Goal: Task Accomplishment & Management: Complete application form

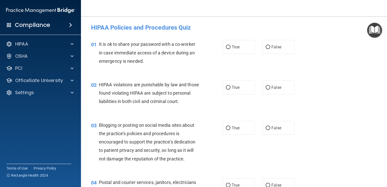
click at [259, 49] on div "True False" at bounding box center [260, 47] width 77 height 14
click at [262, 49] on label "False" at bounding box center [278, 47] width 32 height 14
click at [265, 49] on input "False" at bounding box center [267, 47] width 5 height 4
radio input "true"
click at [228, 91] on label "True" at bounding box center [238, 87] width 32 height 14
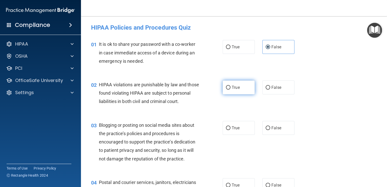
click at [228, 89] on input "True" at bounding box center [228, 88] width 5 height 4
radio input "true"
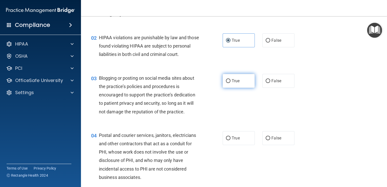
click at [243, 88] on label "True" at bounding box center [238, 81] width 32 height 14
click at [230, 83] on input "True" at bounding box center [228, 81] width 5 height 4
radio input "true"
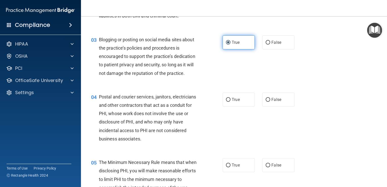
scroll to position [94, 0]
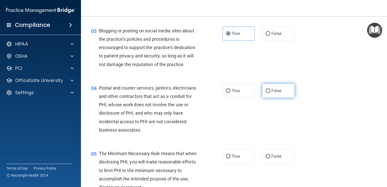
click at [269, 98] on label "False" at bounding box center [278, 91] width 32 height 14
click at [269, 93] on input "False" at bounding box center [267, 91] width 5 height 4
radio input "true"
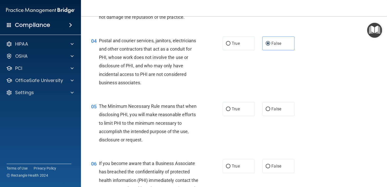
scroll to position [189, 0]
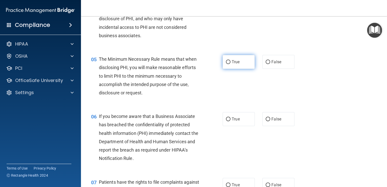
click at [225, 69] on label "True" at bounding box center [238, 62] width 32 height 14
click at [226, 64] on input "True" at bounding box center [228, 62] width 5 height 4
radio input "true"
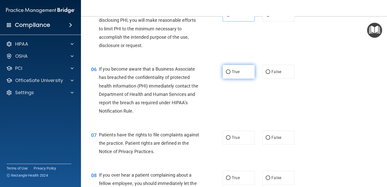
click at [231, 79] on label "True" at bounding box center [238, 72] width 32 height 14
click at [230, 74] on input "True" at bounding box center [228, 72] width 5 height 4
radio input "true"
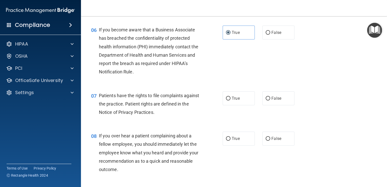
scroll to position [283, 0]
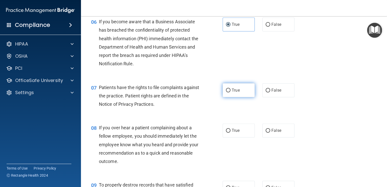
click at [239, 96] on label "True" at bounding box center [238, 90] width 32 height 14
click at [230, 92] on input "True" at bounding box center [228, 90] width 5 height 4
radio input "true"
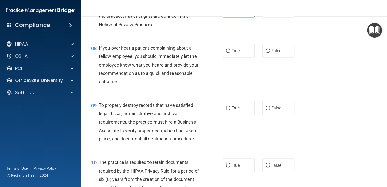
scroll to position [377, 0]
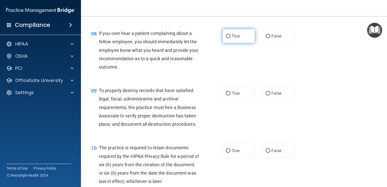
click at [226, 38] on input "True" at bounding box center [228, 36] width 5 height 4
radio input "true"
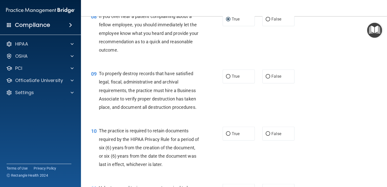
scroll to position [425, 0]
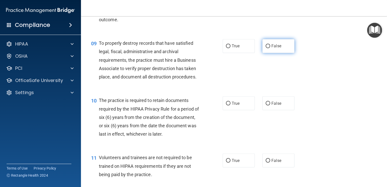
click at [273, 48] on span "False" at bounding box center [276, 45] width 10 height 5
click at [270, 48] on input "False" at bounding box center [267, 46] width 5 height 4
radio input "true"
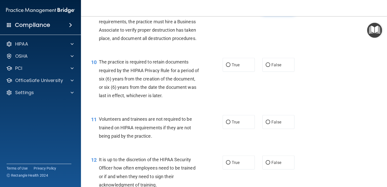
scroll to position [472, 0]
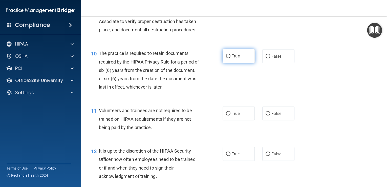
click at [239, 63] on label "True" at bounding box center [238, 56] width 32 height 14
click at [230, 58] on input "True" at bounding box center [228, 56] width 5 height 4
radio input "true"
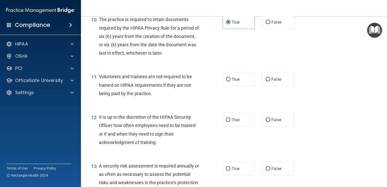
scroll to position [519, 0]
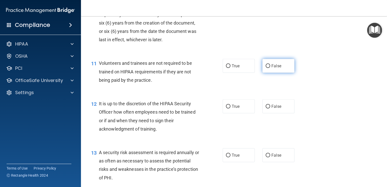
click at [267, 73] on label "False" at bounding box center [278, 66] width 32 height 14
click at [267, 68] on input "False" at bounding box center [267, 66] width 5 height 4
radio input "true"
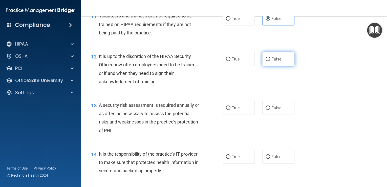
click at [270, 66] on label "False" at bounding box center [278, 59] width 32 height 14
click at [270, 61] on input "False" at bounding box center [267, 59] width 5 height 4
radio input "true"
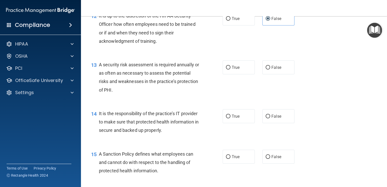
scroll to position [613, 0]
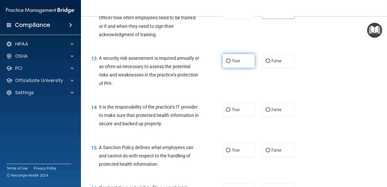
click at [235, 63] on span "True" at bounding box center [235, 60] width 8 height 5
click at [230, 63] on input "True" at bounding box center [228, 61] width 5 height 4
radio input "true"
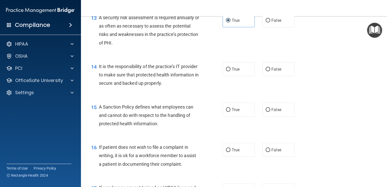
scroll to position [660, 0]
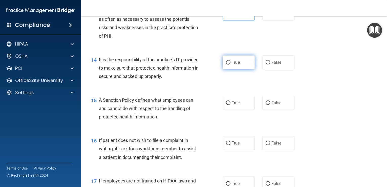
click at [227, 69] on label "True" at bounding box center [238, 62] width 32 height 14
click at [227, 64] on input "True" at bounding box center [228, 63] width 5 height 4
radio input "true"
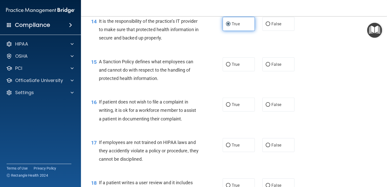
scroll to position [708, 0]
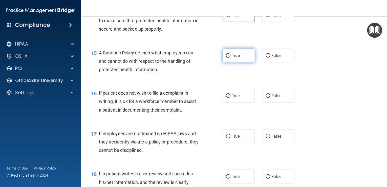
click at [232, 58] on span "True" at bounding box center [235, 55] width 8 height 5
click at [230, 58] on input "True" at bounding box center [228, 56] width 5 height 4
radio input "true"
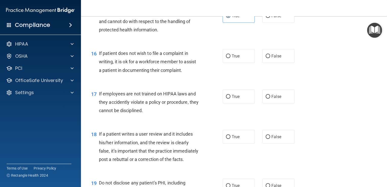
scroll to position [755, 0]
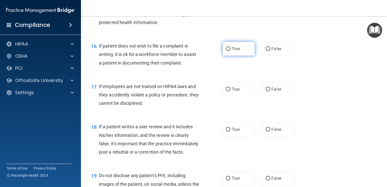
click at [232, 51] on span "True" at bounding box center [235, 48] width 8 height 5
click at [230, 51] on input "True" at bounding box center [228, 49] width 5 height 4
radio input "true"
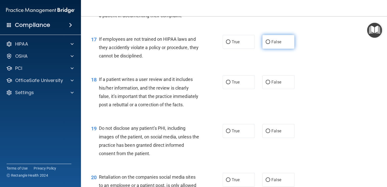
click at [274, 44] on span "False" at bounding box center [276, 41] width 10 height 5
click at [270, 44] on input "False" at bounding box center [267, 42] width 5 height 4
radio input "true"
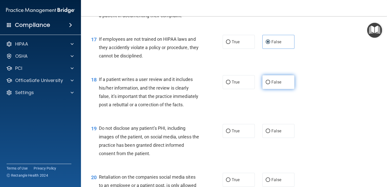
click at [265, 84] on input "False" at bounding box center [267, 82] width 5 height 4
radio input "true"
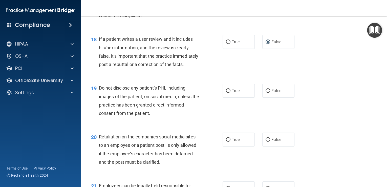
scroll to position [849, 0]
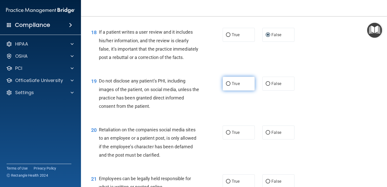
click at [232, 86] on span "True" at bounding box center [235, 83] width 8 height 5
click at [230, 86] on input "True" at bounding box center [228, 84] width 5 height 4
radio input "true"
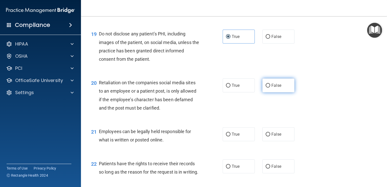
click at [271, 88] on span "False" at bounding box center [276, 85] width 10 height 5
click at [270, 87] on input "False" at bounding box center [267, 86] width 5 height 4
radio input "true"
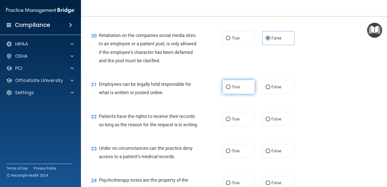
click at [238, 89] on span "True" at bounding box center [235, 86] width 8 height 5
click at [230, 89] on input "True" at bounding box center [228, 87] width 5 height 4
radio input "true"
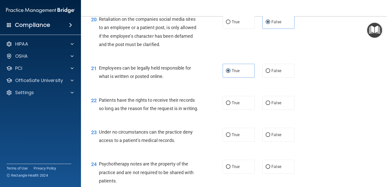
scroll to position [991, 0]
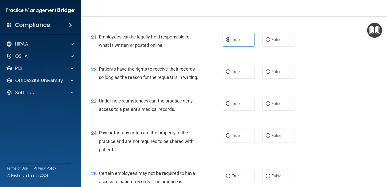
click at [259, 79] on div "True False" at bounding box center [260, 72] width 77 height 14
click at [262, 79] on label "False" at bounding box center [278, 72] width 32 height 14
click at [265, 74] on input "False" at bounding box center [267, 72] width 5 height 4
radio input "true"
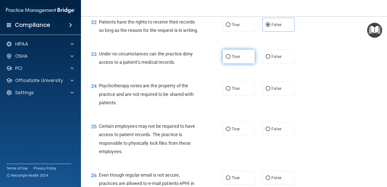
click at [234, 63] on label "True" at bounding box center [238, 57] width 32 height 14
click at [230, 59] on input "True" at bounding box center [228, 57] width 5 height 4
radio input "true"
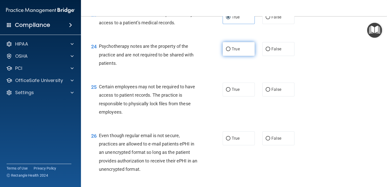
scroll to position [1085, 0]
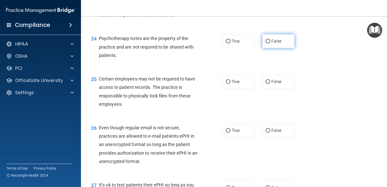
click at [263, 48] on label "False" at bounding box center [278, 41] width 32 height 14
click at [265, 43] on input "False" at bounding box center [267, 41] width 5 height 4
radio input "true"
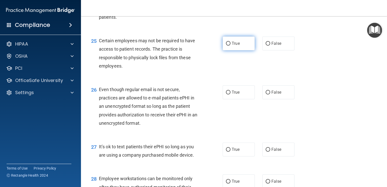
scroll to position [1132, 0]
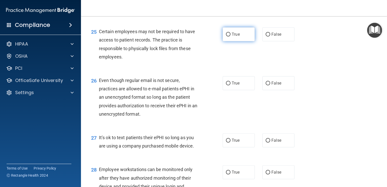
click at [233, 37] on span "True" at bounding box center [235, 34] width 8 height 5
click at [230, 36] on input "True" at bounding box center [228, 35] width 5 height 4
radio input "true"
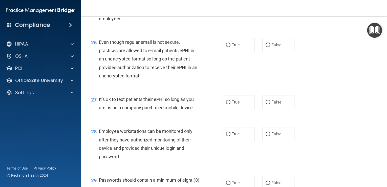
scroll to position [1179, 0]
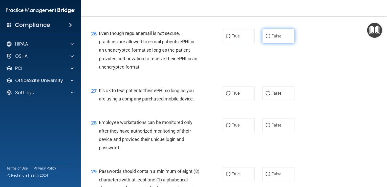
click at [262, 43] on label "False" at bounding box center [278, 36] width 32 height 14
click at [265, 38] on input "False" at bounding box center [267, 36] width 5 height 4
radio input "true"
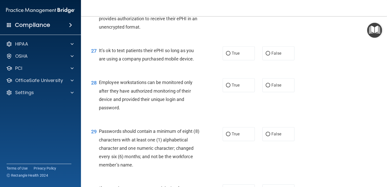
scroll to position [1226, 0]
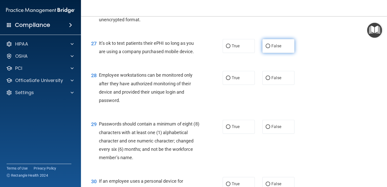
click at [263, 53] on label "False" at bounding box center [278, 46] width 32 height 14
click at [265, 48] on input "False" at bounding box center [267, 46] width 5 height 4
radio input "true"
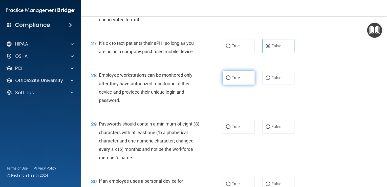
scroll to position [1274, 0]
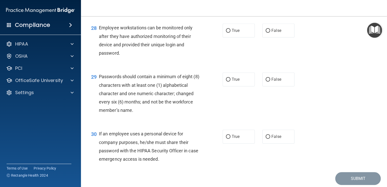
radio input "true"
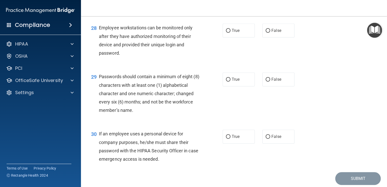
radio input "true"
radio input "false"
click at [269, 37] on label "False" at bounding box center [278, 31] width 32 height 14
click at [269, 33] on input "False" at bounding box center [267, 31] width 5 height 4
radio input "true"
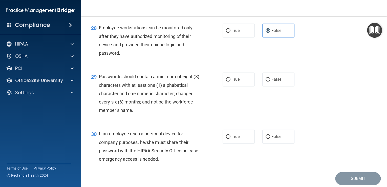
scroll to position [1317, 0]
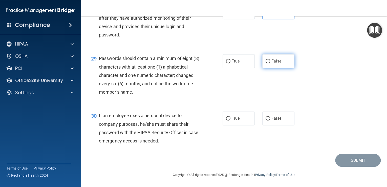
click at [271, 61] on span "False" at bounding box center [276, 61] width 10 height 5
click at [270, 61] on input "False" at bounding box center [267, 61] width 5 height 4
radio input "true"
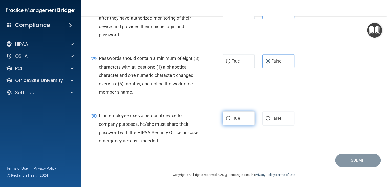
click at [230, 121] on label "True" at bounding box center [238, 118] width 32 height 14
click at [230, 120] on input "True" at bounding box center [228, 118] width 5 height 4
radio input "true"
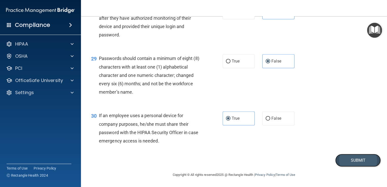
click at [355, 160] on button "Submit" at bounding box center [357, 160] width 45 height 13
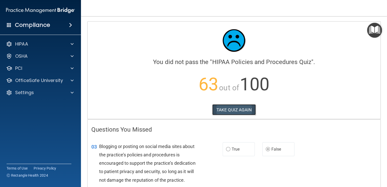
click at [243, 107] on button "TAKE QUIZ AGAIN" at bounding box center [234, 109] width 44 height 11
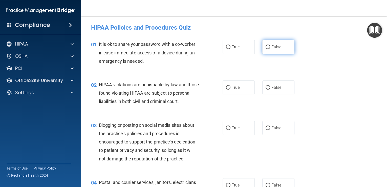
click at [265, 49] on label "False" at bounding box center [278, 47] width 32 height 14
click at [265, 49] on input "False" at bounding box center [267, 47] width 5 height 4
radio input "true"
click at [227, 91] on label "True" at bounding box center [238, 87] width 32 height 14
click at [227, 89] on input "True" at bounding box center [228, 88] width 5 height 4
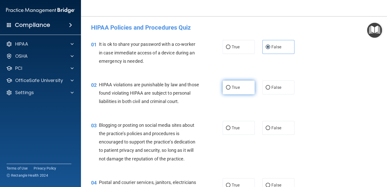
radio input "true"
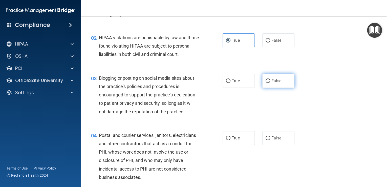
click at [268, 88] on label "False" at bounding box center [278, 81] width 32 height 14
click at [268, 83] on input "False" at bounding box center [267, 81] width 5 height 4
radio input "true"
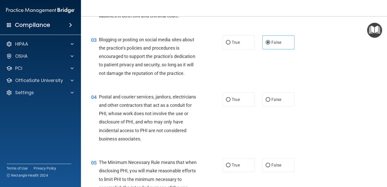
scroll to position [94, 0]
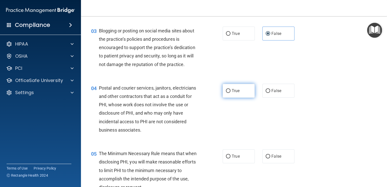
click at [228, 93] on input "True" at bounding box center [228, 91] width 5 height 4
radio input "true"
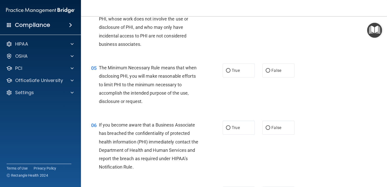
scroll to position [189, 0]
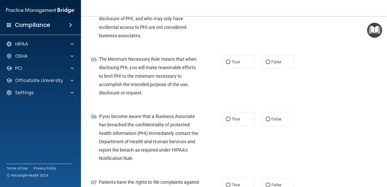
click at [219, 75] on div "05 The Minimum Necessary Rule means that when disclosing PHI, you will make rea…" at bounding box center [156, 77] width 147 height 44
click at [226, 64] on input "True" at bounding box center [228, 62] width 5 height 4
radio input "true"
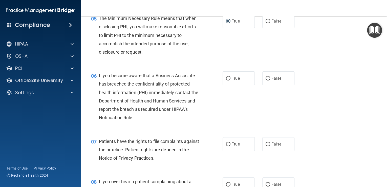
scroll to position [236, 0]
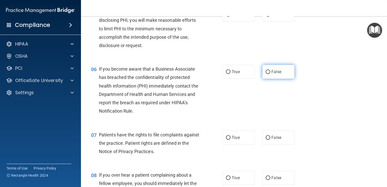
click at [265, 74] on input "False" at bounding box center [267, 72] width 5 height 4
radio input "true"
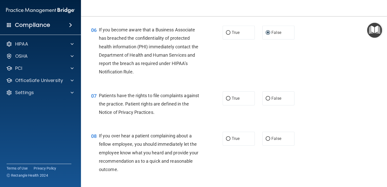
scroll to position [283, 0]
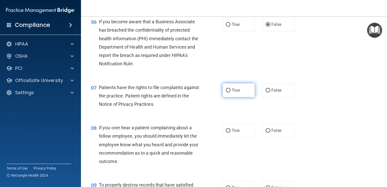
click at [225, 97] on label "True" at bounding box center [238, 90] width 32 height 14
click at [226, 92] on input "True" at bounding box center [228, 90] width 5 height 4
radio input "true"
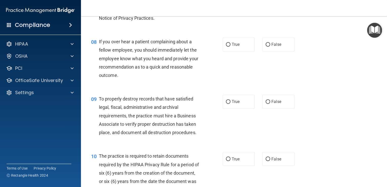
scroll to position [377, 0]
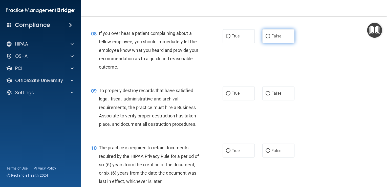
click at [265, 38] on input "False" at bounding box center [267, 36] width 5 height 4
radio input "true"
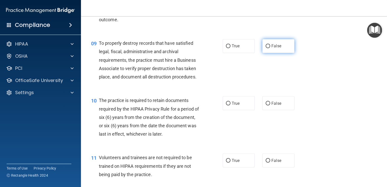
click at [272, 48] on span "False" at bounding box center [276, 45] width 10 height 5
click at [270, 48] on input "False" at bounding box center [267, 46] width 5 height 4
radio input "true"
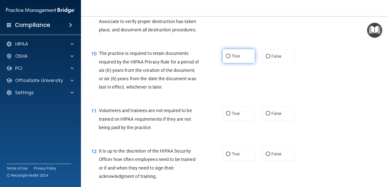
click at [236, 58] on span "True" at bounding box center [235, 56] width 8 height 5
click at [230, 58] on input "True" at bounding box center [228, 56] width 5 height 4
radio input "true"
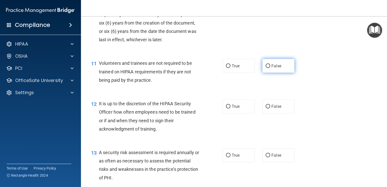
click at [271, 68] on span "False" at bounding box center [276, 65] width 10 height 5
click at [269, 68] on input "False" at bounding box center [267, 66] width 5 height 4
radio input "true"
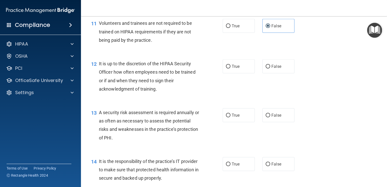
scroll to position [566, 0]
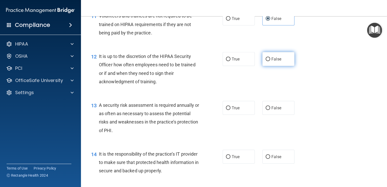
click at [274, 66] on label "False" at bounding box center [278, 59] width 32 height 14
click at [270, 61] on input "False" at bounding box center [267, 59] width 5 height 4
radio input "true"
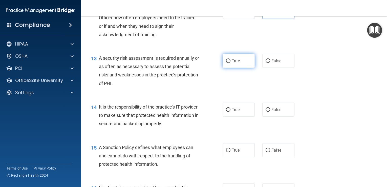
click at [227, 68] on label "True" at bounding box center [238, 61] width 32 height 14
click at [227, 63] on input "True" at bounding box center [228, 61] width 5 height 4
radio input "true"
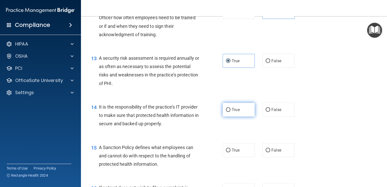
scroll to position [660, 0]
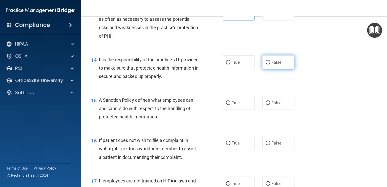
click at [283, 69] on label "False" at bounding box center [278, 62] width 32 height 14
click at [270, 64] on input "False" at bounding box center [267, 63] width 5 height 4
radio input "true"
click at [263, 108] on label "False" at bounding box center [278, 103] width 32 height 14
click at [265, 105] on input "False" at bounding box center [267, 103] width 5 height 4
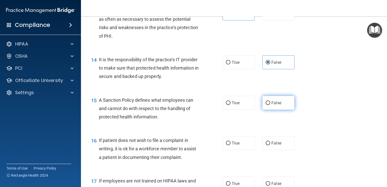
radio input "true"
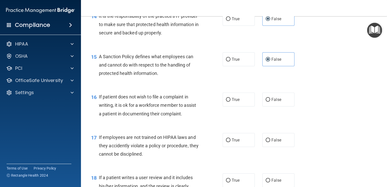
scroll to position [708, 0]
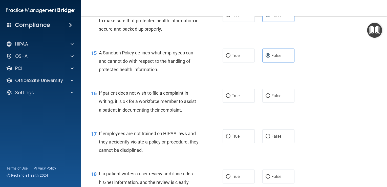
click at [253, 97] on div "16 If patient does not wish to file a complaint in writing, it is ok for a work…" at bounding box center [233, 102] width 293 height 40
click at [245, 100] on label "True" at bounding box center [238, 96] width 32 height 14
click at [230, 98] on input "True" at bounding box center [228, 96] width 5 height 4
radio input "true"
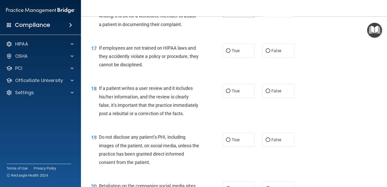
scroll to position [802, 0]
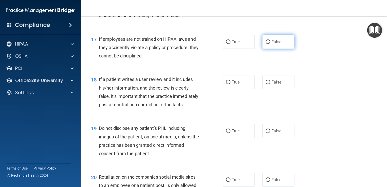
click at [282, 48] on label "False" at bounding box center [278, 42] width 32 height 14
click at [270, 44] on input "False" at bounding box center [267, 42] width 5 height 4
radio input "true"
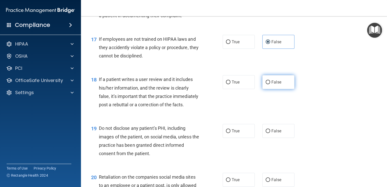
click at [273, 84] on span "False" at bounding box center [276, 82] width 10 height 5
click at [270, 84] on input "False" at bounding box center [267, 82] width 5 height 4
radio input "true"
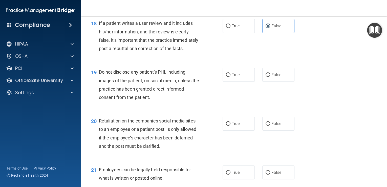
scroll to position [849, 0]
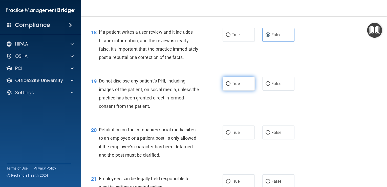
click at [232, 90] on label "True" at bounding box center [238, 84] width 32 height 14
click at [230, 86] on input "True" at bounding box center [228, 84] width 5 height 4
radio input "true"
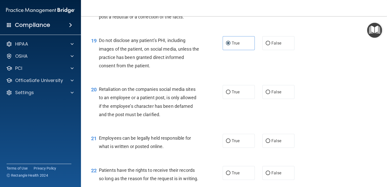
scroll to position [896, 0]
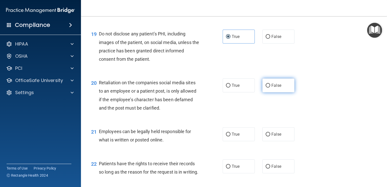
click at [283, 92] on label "False" at bounding box center [278, 85] width 32 height 14
click at [270, 87] on input "False" at bounding box center [267, 86] width 5 height 4
radio input "true"
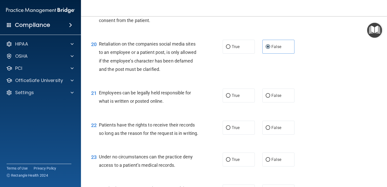
scroll to position [943, 0]
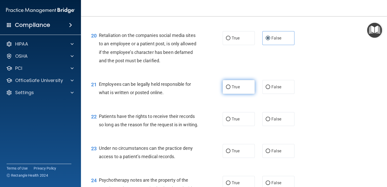
click at [236, 89] on span "True" at bounding box center [235, 86] width 8 height 5
click at [230, 89] on input "True" at bounding box center [228, 87] width 5 height 4
radio input "true"
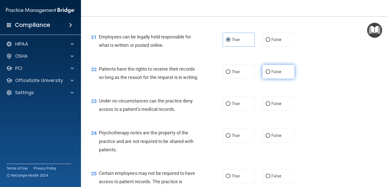
click at [262, 79] on label "False" at bounding box center [278, 72] width 32 height 14
click at [265, 74] on input "False" at bounding box center [267, 72] width 5 height 4
radio input "true"
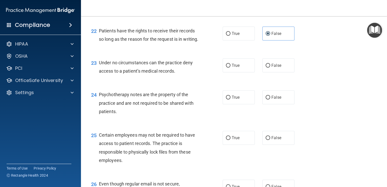
scroll to position [1038, 0]
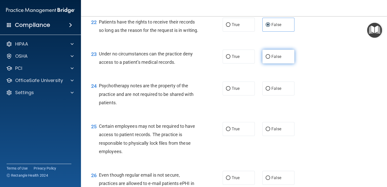
click at [262, 63] on label "False" at bounding box center [278, 57] width 32 height 14
click at [265, 59] on input "False" at bounding box center [267, 57] width 5 height 4
radio input "true"
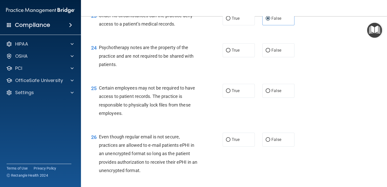
scroll to position [1085, 0]
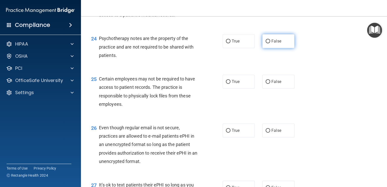
click at [276, 43] on span "False" at bounding box center [276, 41] width 10 height 5
click at [270, 43] on input "False" at bounding box center [267, 41] width 5 height 4
radio input "true"
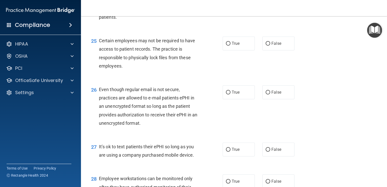
scroll to position [1132, 0]
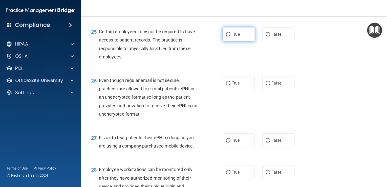
click at [234, 41] on label "True" at bounding box center [238, 34] width 32 height 14
click at [230, 36] on input "True" at bounding box center [228, 35] width 5 height 4
radio input "true"
click at [286, 90] on label "False" at bounding box center [278, 83] width 32 height 14
click at [270, 85] on input "False" at bounding box center [267, 83] width 5 height 4
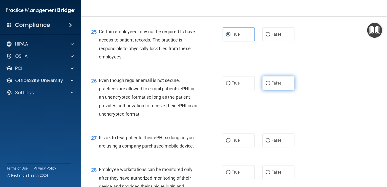
radio input "true"
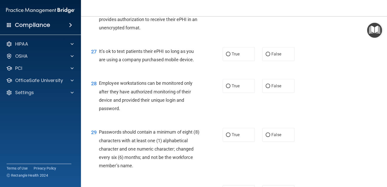
scroll to position [1226, 0]
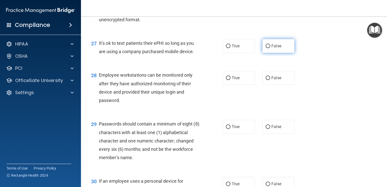
click at [278, 48] on span "False" at bounding box center [276, 45] width 10 height 5
click at [270, 48] on input "False" at bounding box center [267, 46] width 5 height 4
radio input "true"
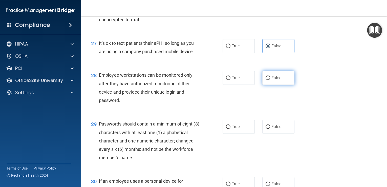
click at [265, 85] on label "False" at bounding box center [278, 78] width 32 height 14
click at [265, 80] on input "False" at bounding box center [267, 78] width 5 height 4
radio input "true"
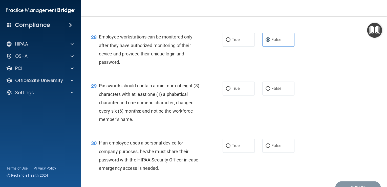
scroll to position [1274, 0]
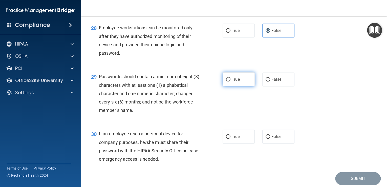
click at [226, 86] on label "True" at bounding box center [238, 79] width 32 height 14
click at [226, 81] on input "True" at bounding box center [228, 80] width 5 height 4
radio input "true"
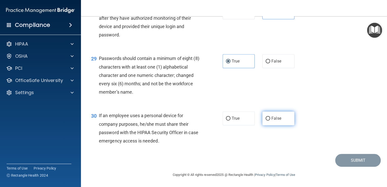
click at [267, 118] on input "False" at bounding box center [267, 118] width 5 height 4
radio input "true"
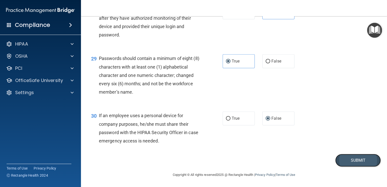
click at [352, 161] on button "Submit" at bounding box center [357, 160] width 45 height 13
click at [352, 160] on button "Submit" at bounding box center [357, 160] width 45 height 13
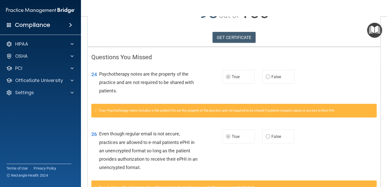
scroll to position [25, 0]
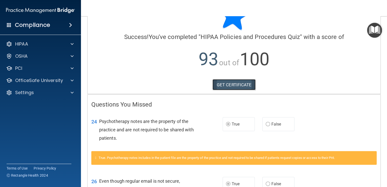
click at [229, 82] on link "GET CERTIFICATE" at bounding box center [233, 84] width 43 height 11
click at [44, 82] on p "OfficeSafe University" at bounding box center [39, 80] width 48 height 6
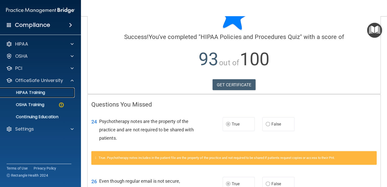
click at [39, 92] on p "HIPAA Training" at bounding box center [24, 92] width 42 height 5
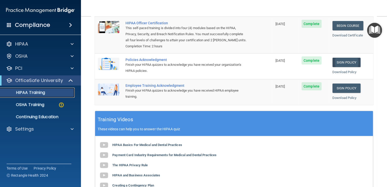
scroll to position [25, 0]
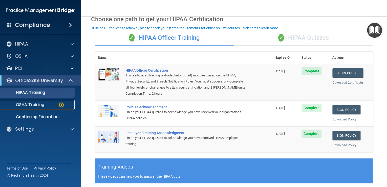
click at [44, 104] on p "OSHA Training" at bounding box center [23, 104] width 41 height 5
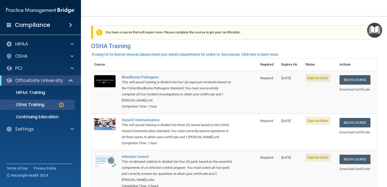
click at [315, 52] on div "You have a course that has expired or is incomplete. Please complete the course…" at bounding box center [233, 38] width 293 height 27
click at [117, 47] on h4 "OSHA Training" at bounding box center [234, 45] width 286 height 7
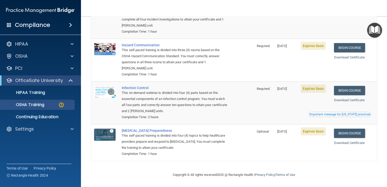
scroll to position [143, 0]
click at [51, 118] on p "Continuing Education" at bounding box center [37, 116] width 69 height 5
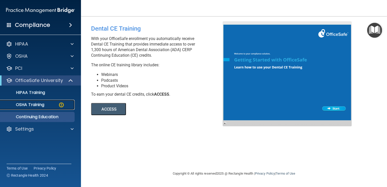
click at [46, 105] on div "OSHA Training" at bounding box center [37, 104] width 69 height 5
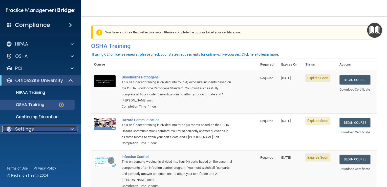
click at [29, 128] on p "Settings" at bounding box center [24, 129] width 19 height 6
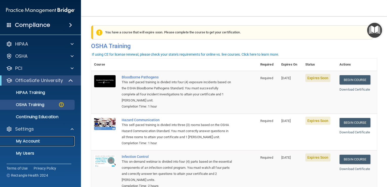
click at [30, 138] on p "My Account" at bounding box center [37, 140] width 69 height 5
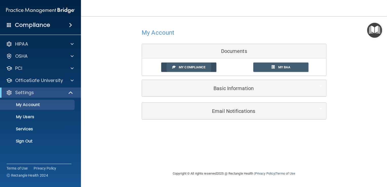
click at [191, 69] on span "My Compliance" at bounding box center [192, 67] width 27 height 4
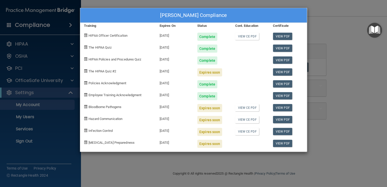
click at [208, 76] on div "Expires soon" at bounding box center [209, 72] width 25 height 8
click at [54, 42] on div "Vici Buck's Compliance Training Expires On Status Cont. Education Certificate H…" at bounding box center [193, 93] width 387 height 187
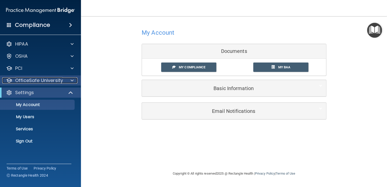
click at [59, 80] on p "OfficeSafe University" at bounding box center [39, 80] width 48 height 6
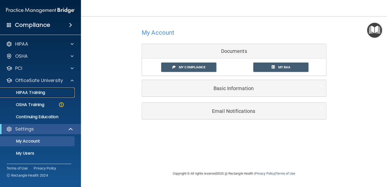
click at [36, 93] on p "HIPAA Training" at bounding box center [24, 92] width 42 height 5
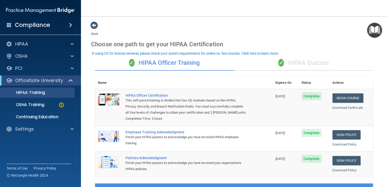
click at [308, 63] on div "✓ HIPAA Quizzes" at bounding box center [303, 62] width 139 height 15
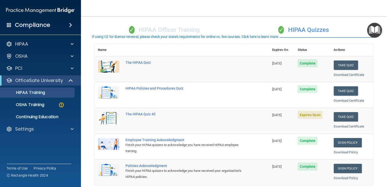
scroll to position [47, 0]
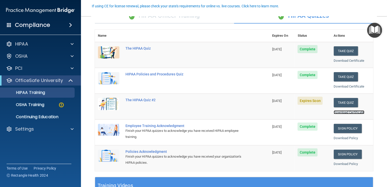
click at [337, 114] on link "Download Certificate" at bounding box center [348, 112] width 31 height 4
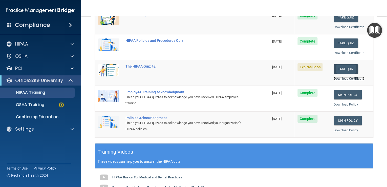
scroll to position [94, 0]
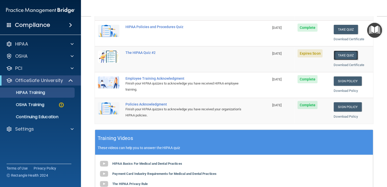
click at [338, 60] on button "Take Quiz" at bounding box center [345, 55] width 24 height 9
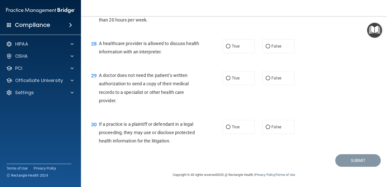
scroll to position [1208, 0]
click at [230, 130] on label "True" at bounding box center [238, 127] width 32 height 14
click at [230, 129] on input "True" at bounding box center [228, 127] width 5 height 4
radio input "true"
click at [226, 79] on input "True" at bounding box center [228, 78] width 5 height 4
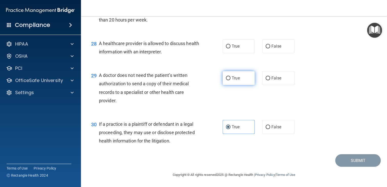
radio input "true"
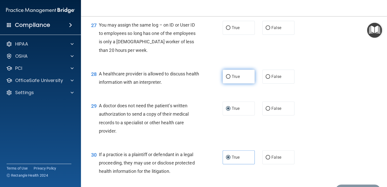
click at [240, 83] on label "True" at bounding box center [238, 76] width 32 height 14
click at [230, 79] on input "True" at bounding box center [228, 77] width 5 height 4
radio input "true"
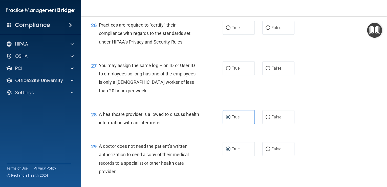
scroll to position [1113, 0]
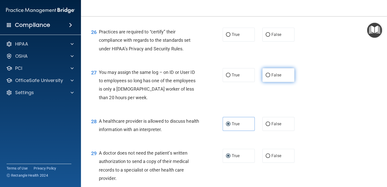
click at [268, 82] on label "False" at bounding box center [278, 75] width 32 height 14
click at [268, 77] on input "False" at bounding box center [267, 75] width 5 height 4
radio input "true"
click at [226, 41] on label "True" at bounding box center [238, 35] width 32 height 14
click at [226, 37] on input "True" at bounding box center [228, 35] width 5 height 4
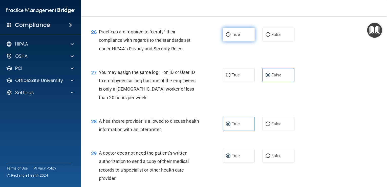
radio input "true"
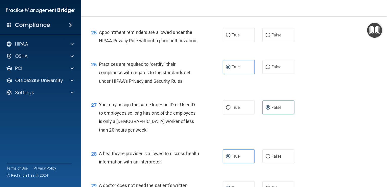
scroll to position [1066, 0]
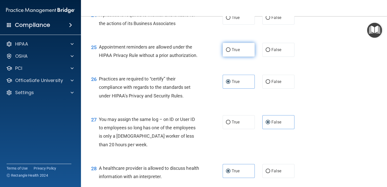
click at [234, 52] on span "True" at bounding box center [235, 49] width 8 height 5
click at [230, 52] on input "True" at bounding box center [228, 50] width 5 height 4
radio input "true"
click at [239, 25] on label "True" at bounding box center [238, 18] width 32 height 14
click at [230, 20] on input "True" at bounding box center [228, 18] width 5 height 4
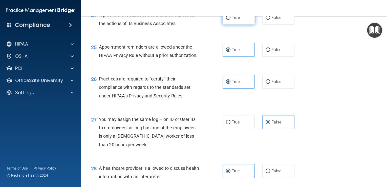
radio input "true"
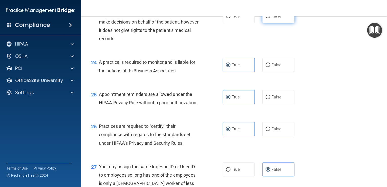
click at [277, 23] on label "False" at bounding box center [278, 16] width 32 height 14
click at [270, 18] on input "False" at bounding box center [267, 16] width 5 height 4
radio input "true"
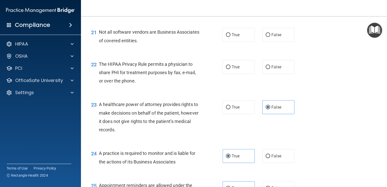
scroll to position [925, 0]
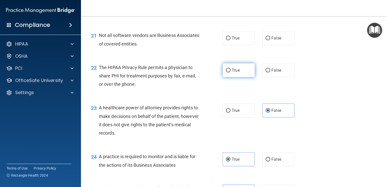
click at [227, 77] on label "True" at bounding box center [238, 70] width 32 height 14
click at [227, 72] on input "True" at bounding box center [228, 70] width 5 height 4
radio input "true"
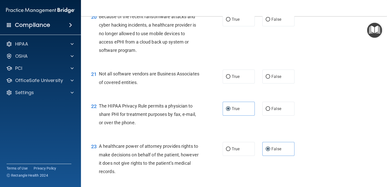
scroll to position [878, 0]
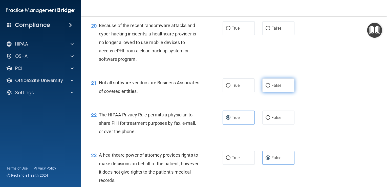
click at [274, 88] on span "False" at bounding box center [276, 85] width 10 height 5
click at [270, 87] on input "False" at bounding box center [267, 86] width 5 height 4
radio input "true"
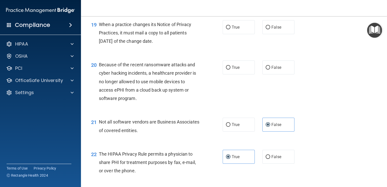
scroll to position [830, 0]
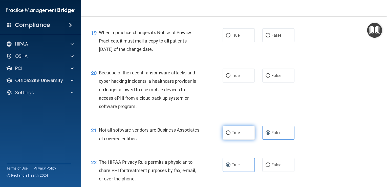
click at [247, 139] on label "True" at bounding box center [238, 133] width 32 height 14
click at [230, 135] on input "True" at bounding box center [228, 133] width 5 height 4
radio input "true"
radio input "false"
click at [262, 82] on label "False" at bounding box center [278, 75] width 32 height 14
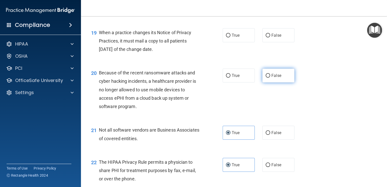
click at [265, 78] on input "False" at bounding box center [267, 76] width 5 height 4
radio input "true"
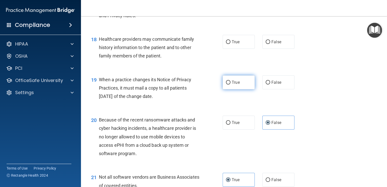
click at [239, 89] on label "True" at bounding box center [238, 82] width 32 height 14
click at [230, 84] on input "True" at bounding box center [228, 83] width 5 height 4
radio input "true"
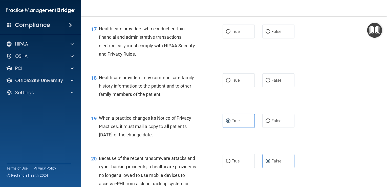
scroll to position [736, 0]
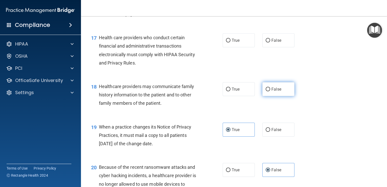
click at [265, 91] on input "False" at bounding box center [267, 89] width 5 height 4
radio input "true"
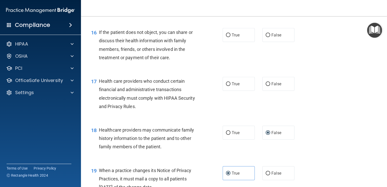
scroll to position [689, 0]
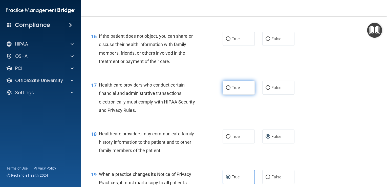
click at [223, 95] on label "True" at bounding box center [238, 88] width 32 height 14
click at [226, 90] on input "True" at bounding box center [228, 88] width 5 height 4
radio input "true"
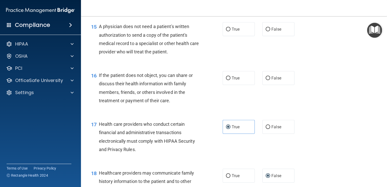
scroll to position [642, 0]
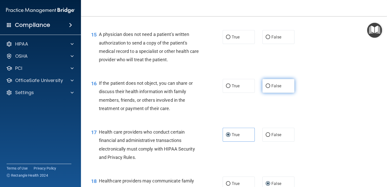
click at [282, 93] on label "False" at bounding box center [278, 86] width 32 height 14
click at [270, 88] on input "False" at bounding box center [267, 86] width 5 height 4
radio input "true"
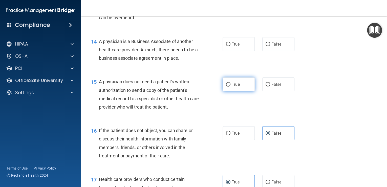
click at [243, 91] on label "True" at bounding box center [238, 84] width 32 height 14
click at [230, 86] on input "True" at bounding box center [228, 85] width 5 height 4
radio input "true"
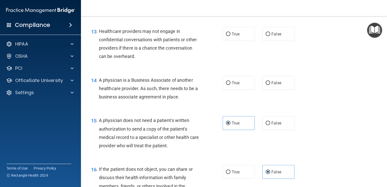
scroll to position [547, 0]
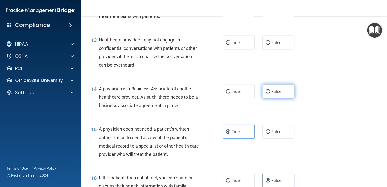
click at [274, 94] on span "False" at bounding box center [276, 91] width 10 height 5
click at [270, 94] on input "False" at bounding box center [267, 92] width 5 height 4
radio input "true"
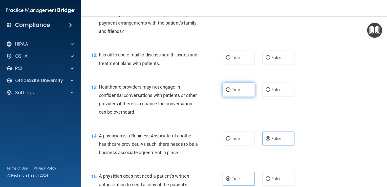
click at [243, 97] on label "True" at bounding box center [238, 90] width 32 height 14
click at [230, 92] on input "True" at bounding box center [228, 90] width 5 height 4
radio input "true"
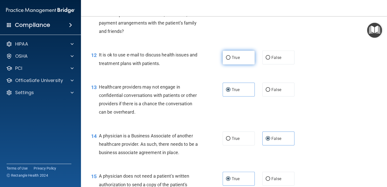
click at [240, 64] on label "True" at bounding box center [238, 58] width 32 height 14
click at [230, 60] on input "True" at bounding box center [228, 58] width 5 height 4
radio input "true"
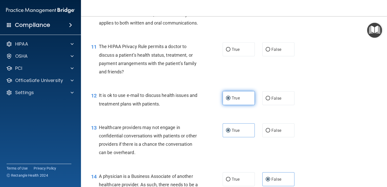
scroll to position [453, 0]
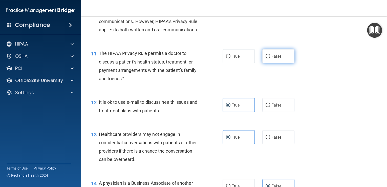
click at [290, 63] on label "False" at bounding box center [278, 56] width 32 height 14
click at [270, 58] on input "False" at bounding box center [267, 56] width 5 height 4
radio input "true"
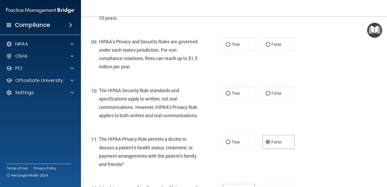
scroll to position [359, 0]
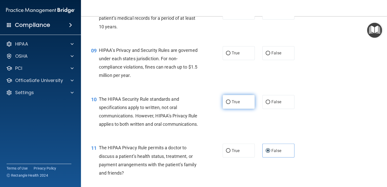
click at [232, 109] on label "True" at bounding box center [238, 102] width 32 height 14
click at [230, 104] on input "True" at bounding box center [228, 102] width 5 height 4
radio input "true"
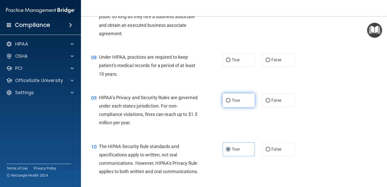
click at [222, 107] on label "True" at bounding box center [238, 100] width 32 height 14
click at [226, 102] on input "True" at bounding box center [228, 101] width 5 height 4
radio input "true"
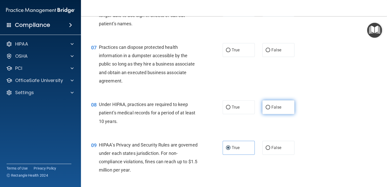
click at [266, 114] on label "False" at bounding box center [278, 107] width 32 height 14
click at [266, 109] on input "False" at bounding box center [267, 107] width 5 height 4
radio input "true"
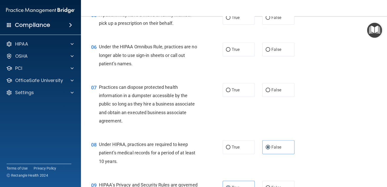
scroll to position [217, 0]
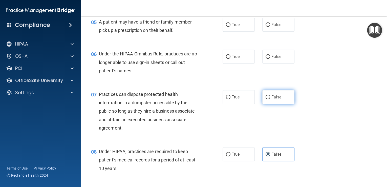
click at [285, 104] on label "False" at bounding box center [278, 97] width 32 height 14
click at [270, 99] on input "False" at bounding box center [267, 97] width 5 height 4
radio input "true"
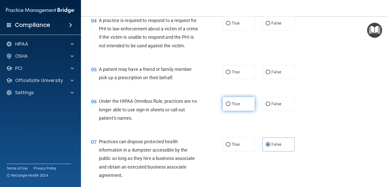
click at [246, 111] on label "True" at bounding box center [238, 104] width 32 height 14
click at [230, 106] on input "True" at bounding box center [228, 104] width 5 height 4
radio input "true"
click at [246, 111] on label "True" at bounding box center [238, 104] width 32 height 14
click at [230, 106] on input "True" at bounding box center [228, 104] width 5 height 4
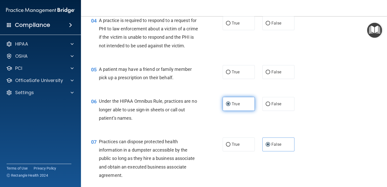
click at [226, 106] on input "True" at bounding box center [228, 104] width 5 height 4
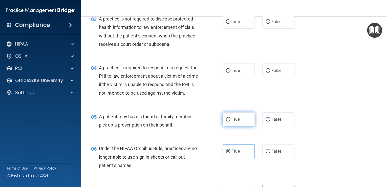
click at [239, 126] on label "True" at bounding box center [238, 119] width 32 height 14
click at [230, 121] on input "True" at bounding box center [228, 120] width 5 height 4
radio input "true"
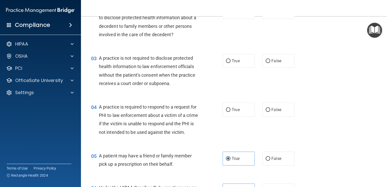
scroll to position [76, 0]
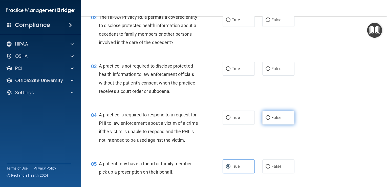
click at [262, 118] on label "False" at bounding box center [278, 117] width 32 height 14
click at [265, 118] on input "False" at bounding box center [267, 118] width 5 height 4
radio input "true"
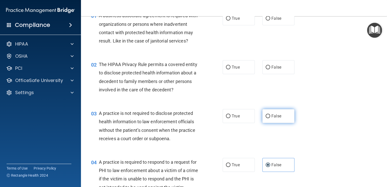
click at [271, 116] on span "False" at bounding box center [276, 115] width 10 height 5
click at [270, 116] on input "False" at bounding box center [267, 116] width 5 height 4
radio input "true"
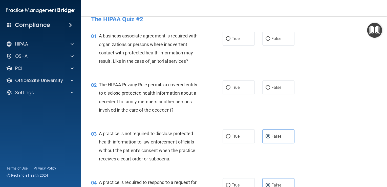
scroll to position [0, 0]
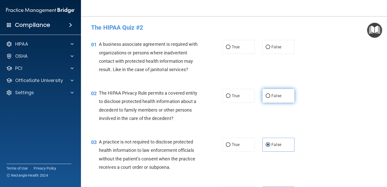
click at [280, 91] on label "False" at bounding box center [278, 96] width 32 height 14
click at [270, 94] on input "False" at bounding box center [267, 96] width 5 height 4
radio input "true"
click at [230, 51] on label "True" at bounding box center [238, 47] width 32 height 14
click at [230, 49] on input "True" at bounding box center [228, 47] width 5 height 4
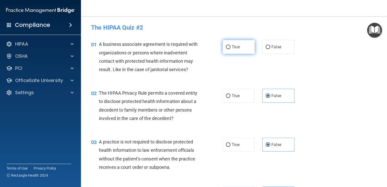
radio input "true"
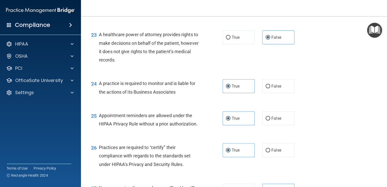
scroll to position [1208, 0]
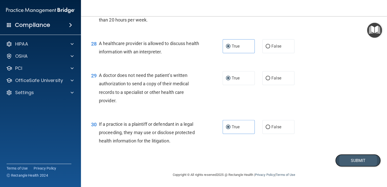
click at [359, 162] on button "Submit" at bounding box center [357, 160] width 45 height 13
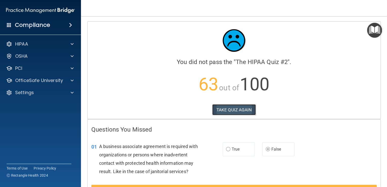
click at [230, 106] on button "TAKE QUIZ AGAIN" at bounding box center [234, 109] width 44 height 11
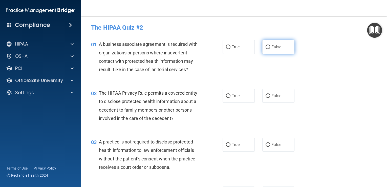
click at [281, 46] on label "False" at bounding box center [278, 47] width 32 height 14
click at [270, 46] on input "False" at bounding box center [267, 47] width 5 height 4
radio input "true"
click at [228, 98] on label "True" at bounding box center [238, 96] width 32 height 14
click at [228, 98] on input "True" at bounding box center [228, 96] width 5 height 4
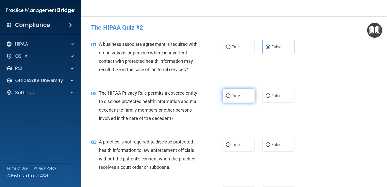
radio input "true"
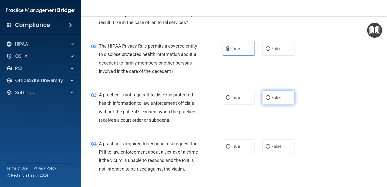
click at [271, 100] on label "False" at bounding box center [278, 97] width 32 height 14
click at [270, 100] on input "False" at bounding box center [267, 98] width 5 height 4
radio input "true"
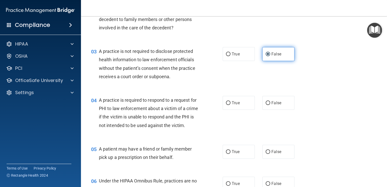
scroll to position [94, 0]
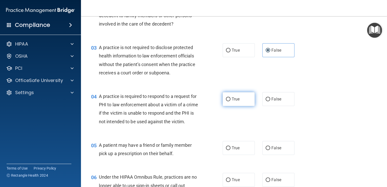
click at [222, 99] on label "True" at bounding box center [238, 99] width 32 height 14
click at [226, 99] on input "True" at bounding box center [228, 99] width 5 height 4
radio input "true"
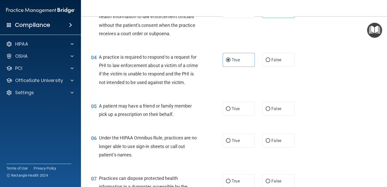
scroll to position [142, 0]
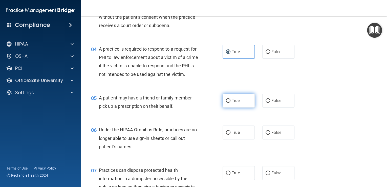
click at [239, 107] on label "True" at bounding box center [238, 101] width 32 height 14
click at [230, 103] on input "True" at bounding box center [228, 101] width 5 height 4
radio input "true"
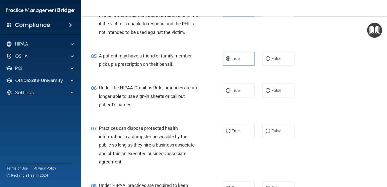
scroll to position [189, 0]
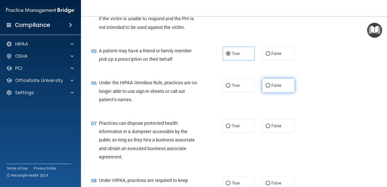
click at [270, 92] on label "False" at bounding box center [278, 85] width 32 height 14
click at [270, 87] on input "False" at bounding box center [267, 86] width 5 height 4
radio input "true"
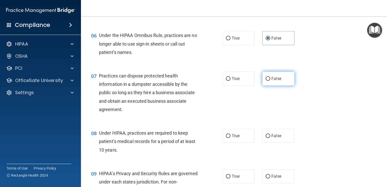
click at [277, 81] on span "False" at bounding box center [276, 78] width 10 height 5
click at [270, 81] on input "False" at bounding box center [267, 79] width 5 height 4
radio input "true"
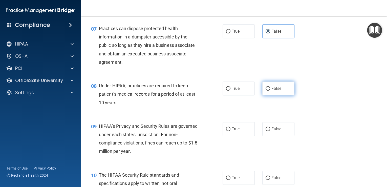
click at [278, 91] on span "False" at bounding box center [276, 88] width 10 height 5
click at [270, 90] on input "False" at bounding box center [267, 89] width 5 height 4
radio input "true"
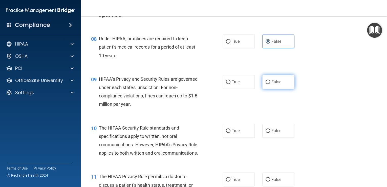
click at [268, 84] on input "False" at bounding box center [267, 82] width 5 height 4
radio input "true"
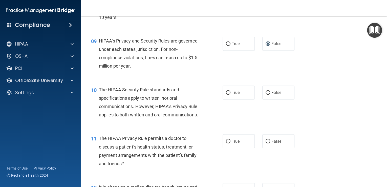
scroll to position [377, 0]
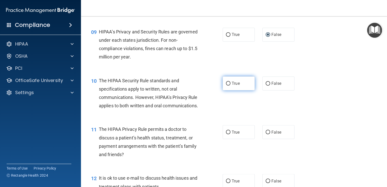
click at [230, 90] on label "True" at bounding box center [238, 83] width 32 height 14
click at [230, 85] on input "True" at bounding box center [228, 84] width 5 height 4
radio input "true"
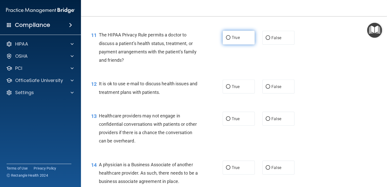
click at [240, 44] on label "True" at bounding box center [238, 38] width 32 height 14
click at [230, 40] on input "True" at bounding box center [228, 38] width 5 height 4
radio input "true"
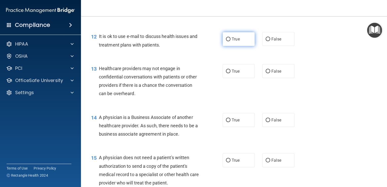
click at [232, 41] on span "True" at bounding box center [235, 39] width 8 height 5
click at [230, 41] on input "True" at bounding box center [228, 39] width 5 height 4
radio input "true"
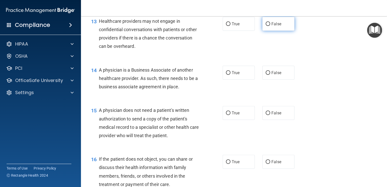
click at [275, 31] on label "False" at bounding box center [278, 24] width 32 height 14
click at [270, 26] on input "False" at bounding box center [267, 24] width 5 height 4
radio input "true"
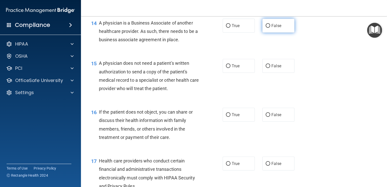
click at [281, 33] on label "False" at bounding box center [278, 26] width 32 height 14
click at [270, 28] on input "False" at bounding box center [267, 26] width 5 height 4
radio input "true"
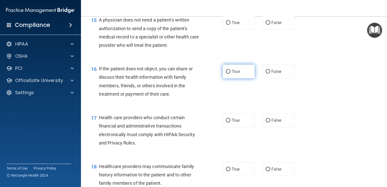
scroll to position [660, 0]
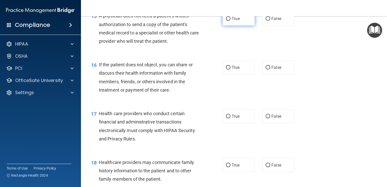
click at [233, 26] on label "True" at bounding box center [238, 19] width 32 height 14
click at [230, 21] on input "True" at bounding box center [228, 19] width 5 height 4
radio input "true"
click at [278, 70] on span "False" at bounding box center [276, 67] width 10 height 5
click at [270, 69] on input "False" at bounding box center [267, 68] width 5 height 4
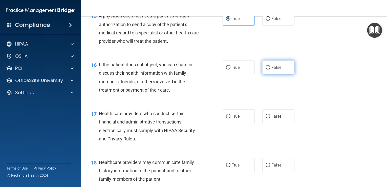
radio input "true"
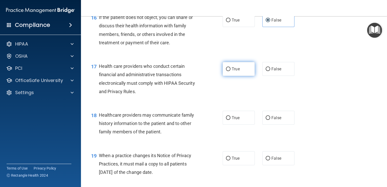
click at [226, 76] on label "True" at bounding box center [238, 69] width 32 height 14
click at [226, 71] on input "True" at bounding box center [228, 69] width 5 height 4
radio input "true"
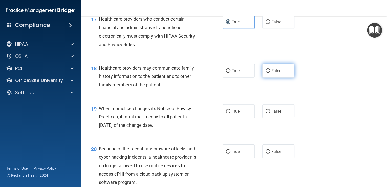
click at [275, 73] on span "False" at bounding box center [276, 70] width 10 height 5
click at [270, 73] on input "False" at bounding box center [267, 71] width 5 height 4
radio input "true"
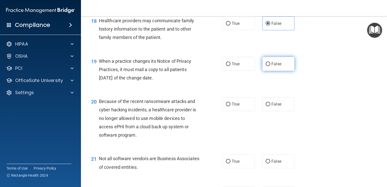
click at [268, 71] on label "False" at bounding box center [278, 64] width 32 height 14
click at [268, 66] on input "False" at bounding box center [267, 64] width 5 height 4
radio input "true"
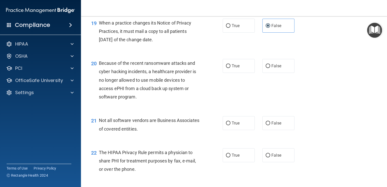
scroll to position [849, 0]
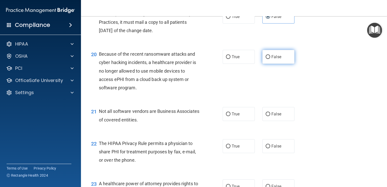
click at [282, 64] on label "False" at bounding box center [278, 57] width 32 height 14
click at [270, 59] on input "False" at bounding box center [267, 57] width 5 height 4
radio input "true"
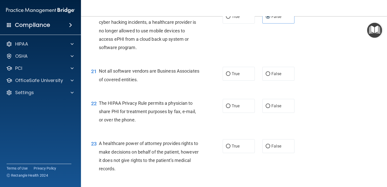
scroll to position [896, 0]
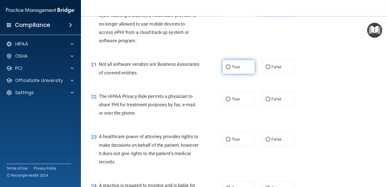
click at [228, 74] on label "True" at bounding box center [238, 67] width 32 height 14
click at [228, 69] on input "True" at bounding box center [228, 67] width 5 height 4
radio input "true"
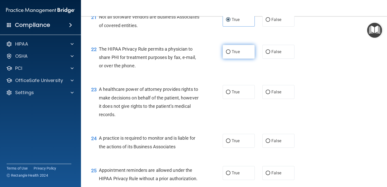
click at [236, 59] on label "True" at bounding box center [238, 52] width 32 height 14
click at [230, 54] on input "True" at bounding box center [228, 52] width 5 height 4
radio input "true"
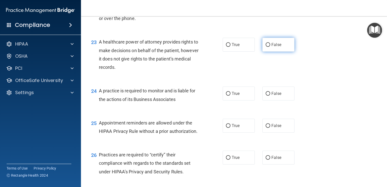
click at [266, 47] on input "False" at bounding box center [267, 45] width 5 height 4
radio input "true"
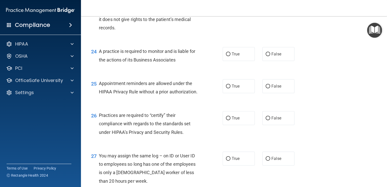
scroll to position [1038, 0]
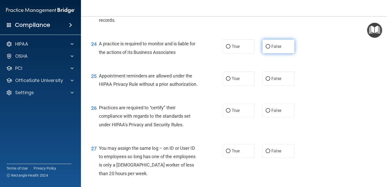
click at [277, 49] on span "False" at bounding box center [276, 46] width 10 height 5
click at [270, 49] on input "False" at bounding box center [267, 47] width 5 height 4
radio input "true"
click at [237, 81] on span "True" at bounding box center [235, 78] width 8 height 5
click at [230, 81] on input "True" at bounding box center [228, 79] width 5 height 4
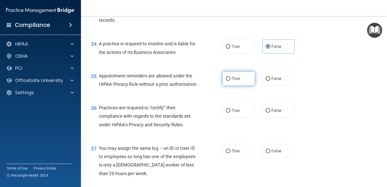
radio input "true"
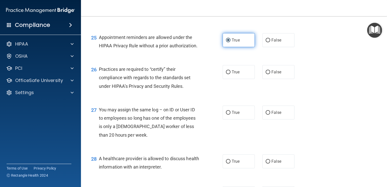
scroll to position [1085, 0]
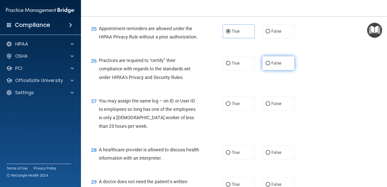
click at [285, 70] on label "False" at bounding box center [278, 63] width 32 height 14
click at [270, 65] on input "False" at bounding box center [267, 63] width 5 height 4
radio input "true"
click at [259, 110] on div "True False" at bounding box center [260, 104] width 77 height 14
click at [269, 110] on label "False" at bounding box center [278, 104] width 32 height 14
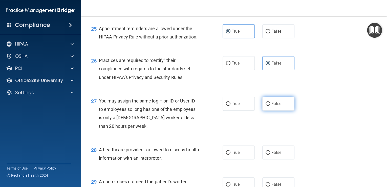
click at [269, 106] on input "False" at bounding box center [267, 104] width 5 height 4
radio input "true"
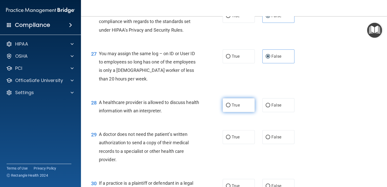
click at [244, 112] on label "True" at bounding box center [238, 105] width 32 height 14
click at [230, 107] on input "True" at bounding box center [228, 105] width 5 height 4
radio input "true"
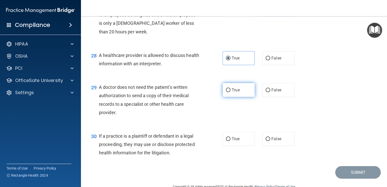
click at [226, 97] on label "True" at bounding box center [238, 90] width 32 height 14
click at [226, 92] on input "True" at bounding box center [228, 90] width 5 height 4
radio input "true"
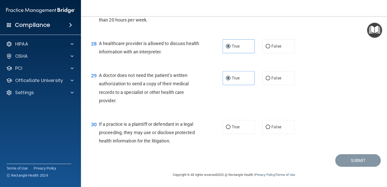
scroll to position [1208, 0]
click at [239, 126] on label "True" at bounding box center [238, 127] width 32 height 14
click at [230, 126] on input "True" at bounding box center [228, 127] width 5 height 4
radio input "true"
click at [351, 160] on button "Submit" at bounding box center [357, 160] width 45 height 13
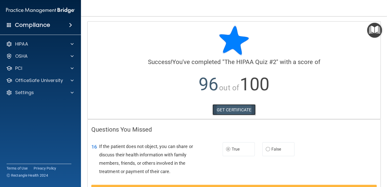
click at [231, 107] on link "GET CERTIFICATE" at bounding box center [233, 109] width 43 height 11
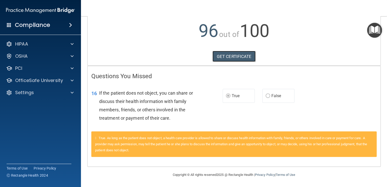
scroll to position [10, 0]
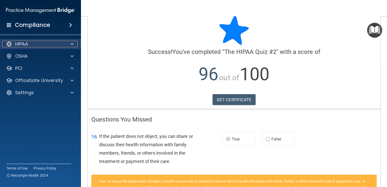
click at [52, 42] on div "HIPAA" at bounding box center [33, 44] width 63 height 6
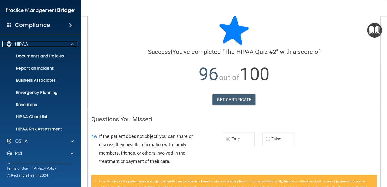
scroll to position [23, 0]
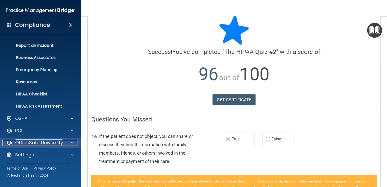
click at [53, 140] on p "OfficeSafe University" at bounding box center [39, 142] width 48 height 6
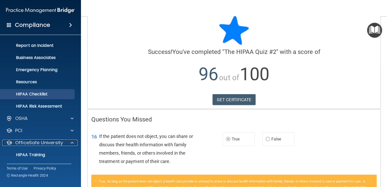
scroll to position [59, 0]
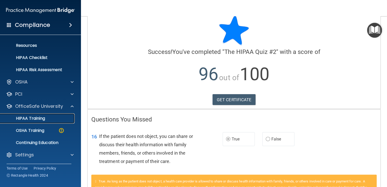
click at [39, 118] on p "HIPAA Training" at bounding box center [24, 118] width 42 height 5
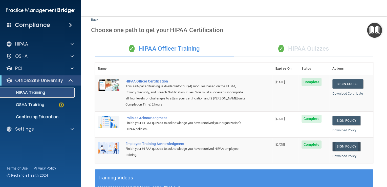
scroll to position [10, 0]
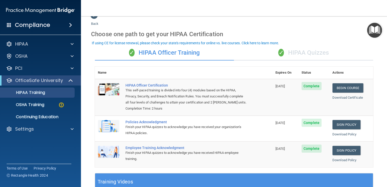
click at [299, 54] on div "✓ HIPAA Quizzes" at bounding box center [303, 52] width 139 height 15
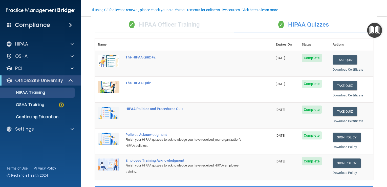
scroll to position [47, 0]
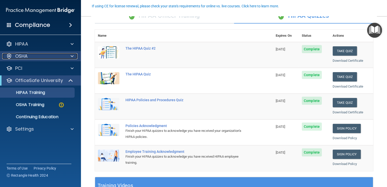
click at [31, 56] on div "OSHA" at bounding box center [33, 56] width 63 height 6
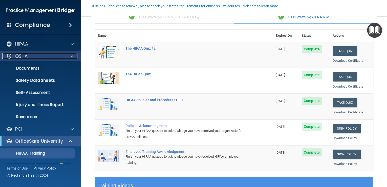
click at [68, 56] on div at bounding box center [71, 56] width 13 height 6
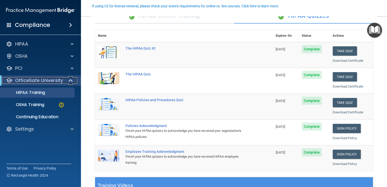
click at [54, 81] on p "OfficeSafe University" at bounding box center [39, 80] width 48 height 6
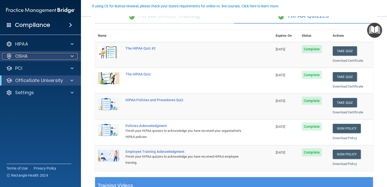
click at [39, 56] on div "OSHA" at bounding box center [33, 56] width 63 height 6
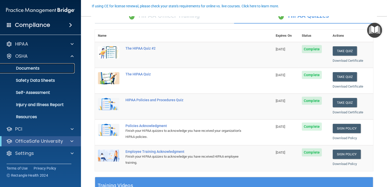
click at [35, 69] on p "Documents" at bounding box center [37, 68] width 69 height 5
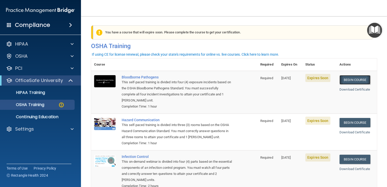
click at [344, 83] on link "Begin Course" at bounding box center [354, 79] width 31 height 9
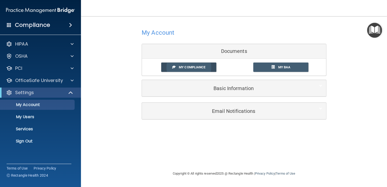
click at [191, 67] on span "My Compliance" at bounding box center [192, 67] width 27 height 4
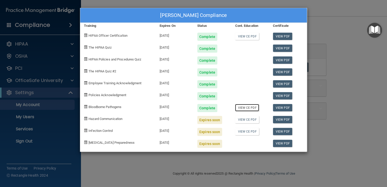
click at [249, 111] on link "View CE PDF" at bounding box center [247, 107] width 24 height 7
click at [130, 5] on div "Vici Buck's Compliance Training Expires On Status Cont. Education Certificate H…" at bounding box center [193, 93] width 387 height 187
